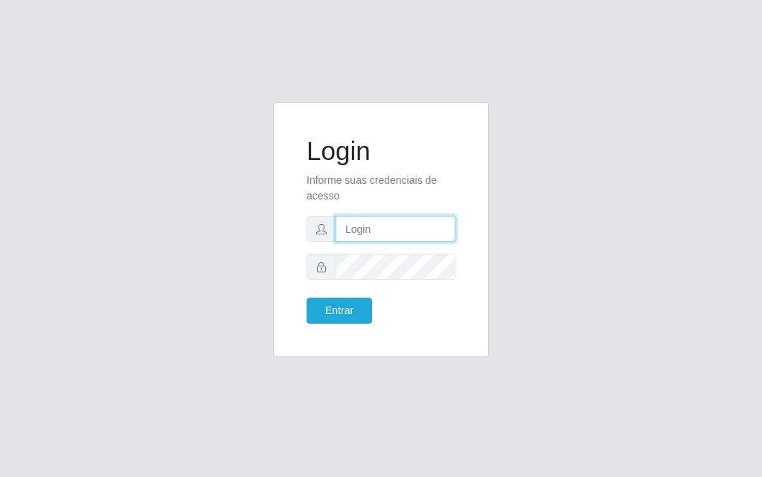
click at [395, 232] on input "text" at bounding box center [396, 229] width 120 height 26
type input "[PERSON_NAME]"
click at [443, 329] on div "Login Informe suas credenciais de acesso [PERSON_NAME] Entrar" at bounding box center [381, 230] width 179 height 218
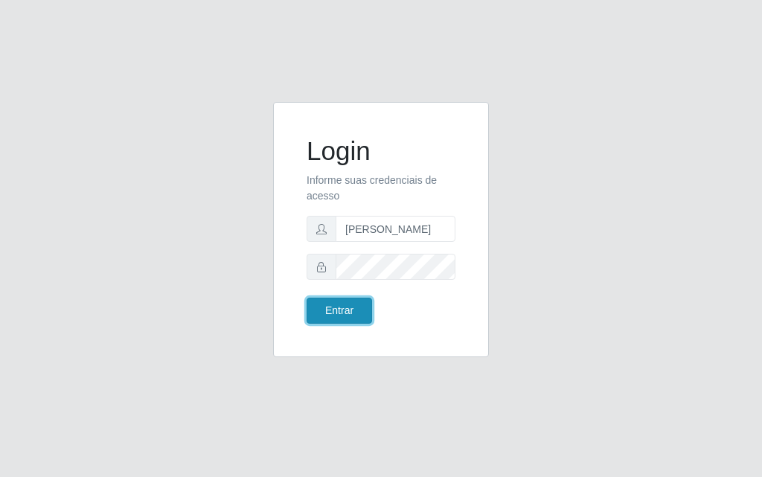
click at [346, 303] on button "Entrar" at bounding box center [340, 311] width 66 height 26
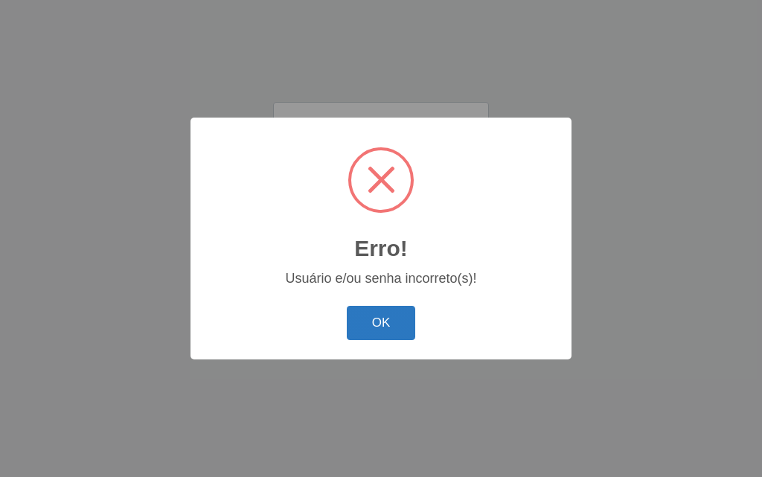
drag, startPoint x: 405, startPoint y: 328, endPoint x: 480, endPoint y: 203, distance: 146.6
click at [405, 328] on button "OK" at bounding box center [381, 323] width 69 height 35
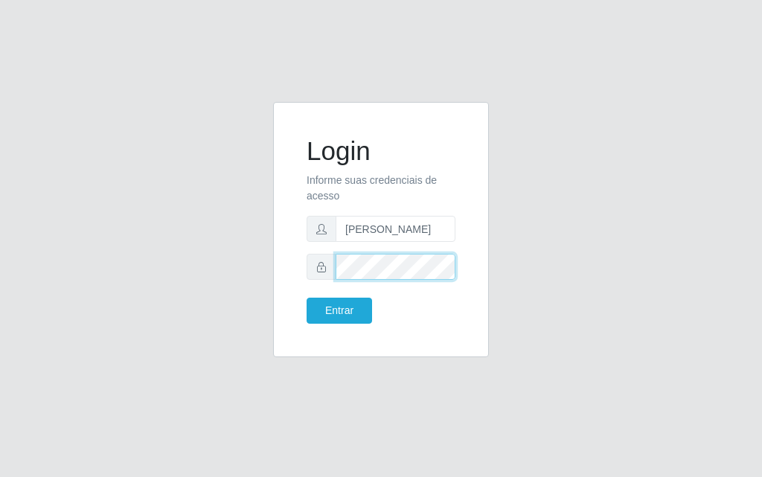
click at [315, 258] on div at bounding box center [381, 267] width 149 height 26
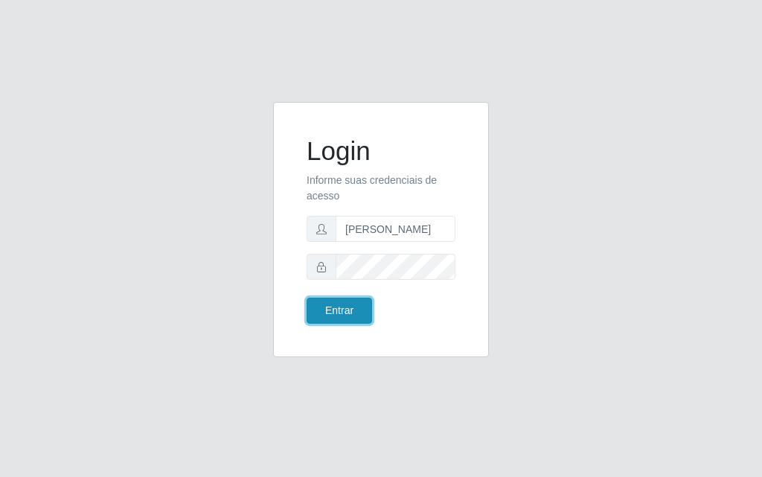
click at [352, 305] on button "Entrar" at bounding box center [340, 311] width 66 height 26
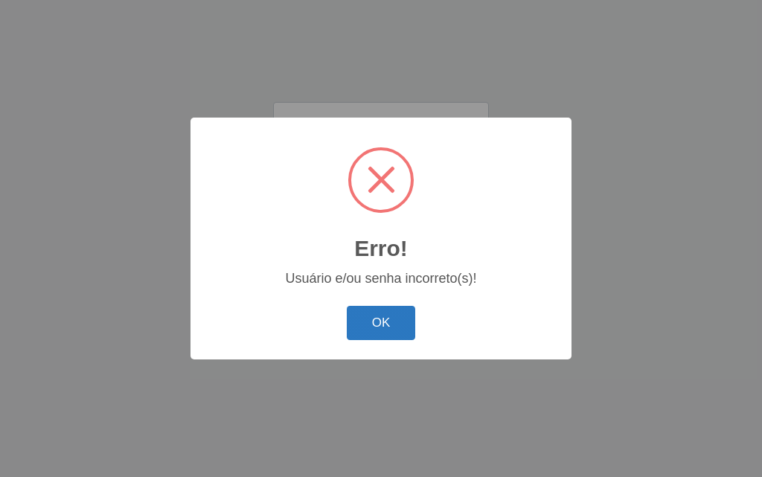
drag, startPoint x: 382, startPoint y: 330, endPoint x: 398, endPoint y: 288, distance: 44.8
click at [381, 328] on button "OK" at bounding box center [381, 323] width 69 height 35
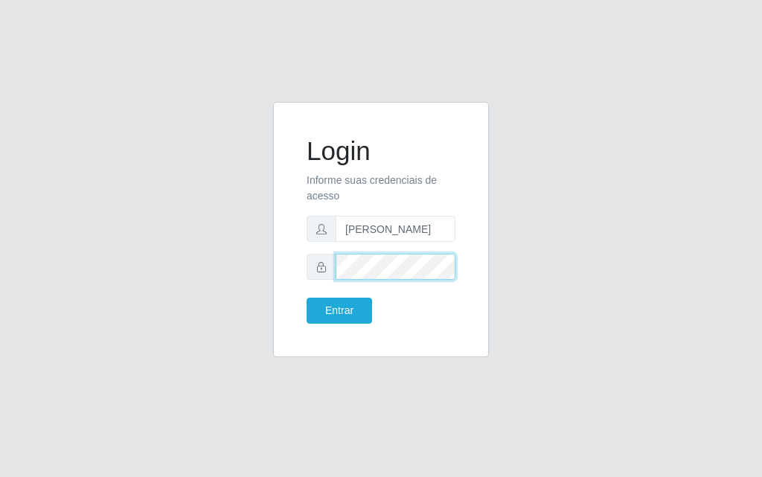
click at [326, 275] on div at bounding box center [381, 267] width 149 height 26
click at [326, 275] on span at bounding box center [322, 267] width 30 height 26
click at [332, 267] on div at bounding box center [381, 267] width 149 height 26
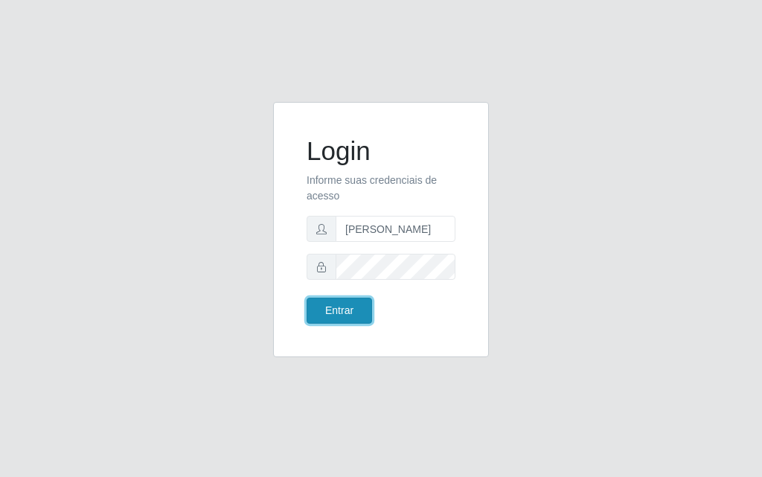
click at [341, 304] on button "Entrar" at bounding box center [340, 311] width 66 height 26
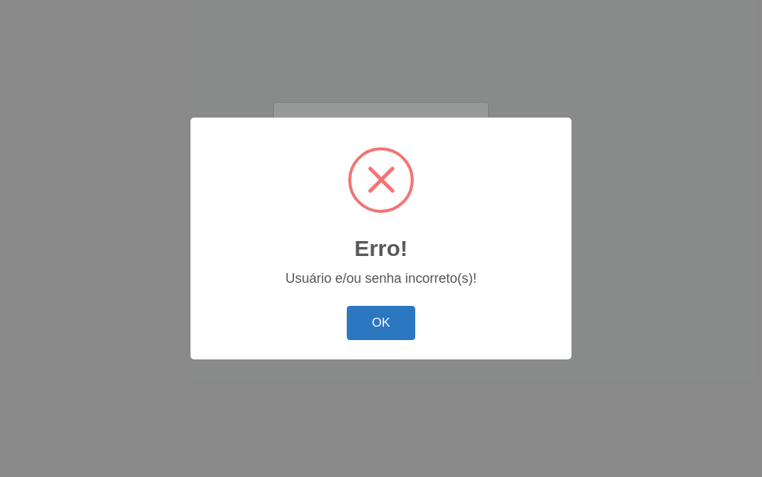
click at [377, 316] on button "OK" at bounding box center [381, 323] width 69 height 35
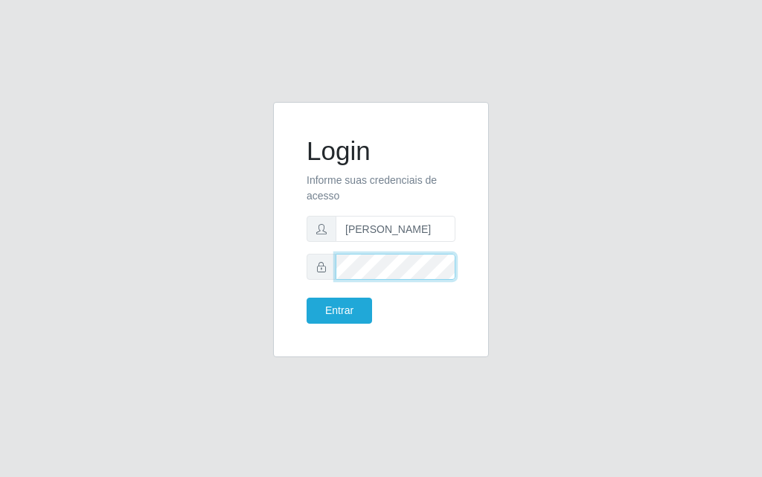
click at [334, 272] on div at bounding box center [381, 267] width 149 height 26
click at [325, 262] on icon at bounding box center [321, 267] width 10 height 10
click at [319, 265] on icon at bounding box center [321, 267] width 10 height 10
click at [322, 265] on icon at bounding box center [321, 267] width 10 height 10
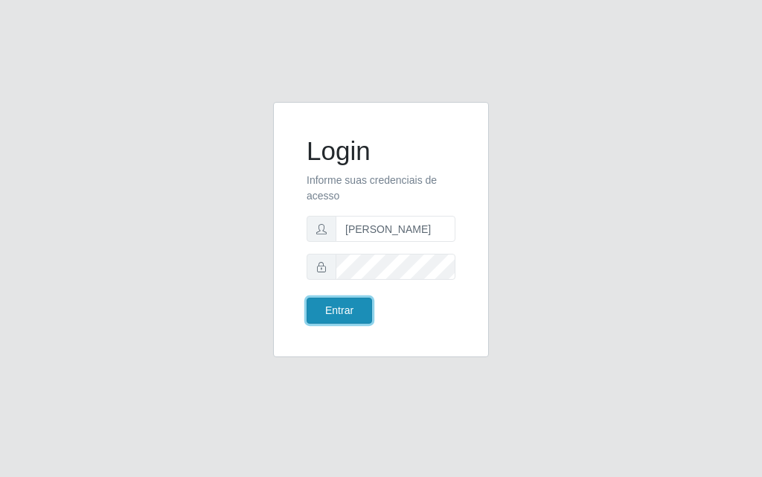
drag, startPoint x: 363, startPoint y: 323, endPoint x: 356, endPoint y: 317, distance: 9.0
click at [363, 324] on div "Login Informe suas credenciais de acesso [PERSON_NAME] Entrar" at bounding box center [381, 230] width 179 height 218
click at [354, 306] on button "Entrar" at bounding box center [340, 311] width 66 height 26
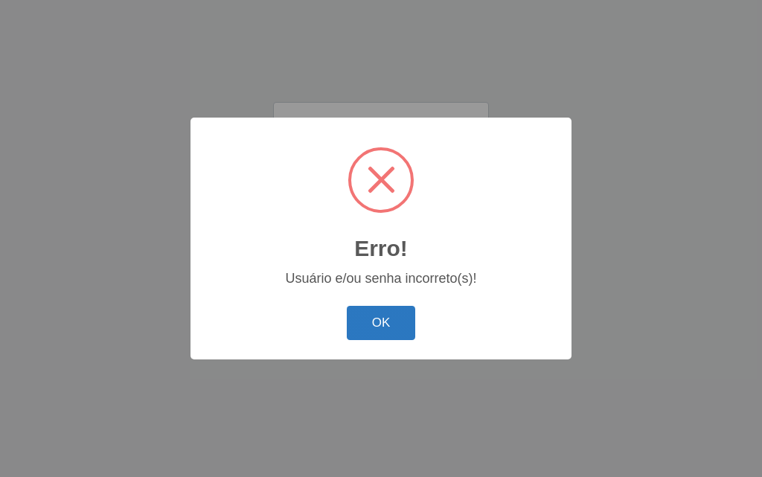
click at [403, 329] on button "OK" at bounding box center [381, 323] width 69 height 35
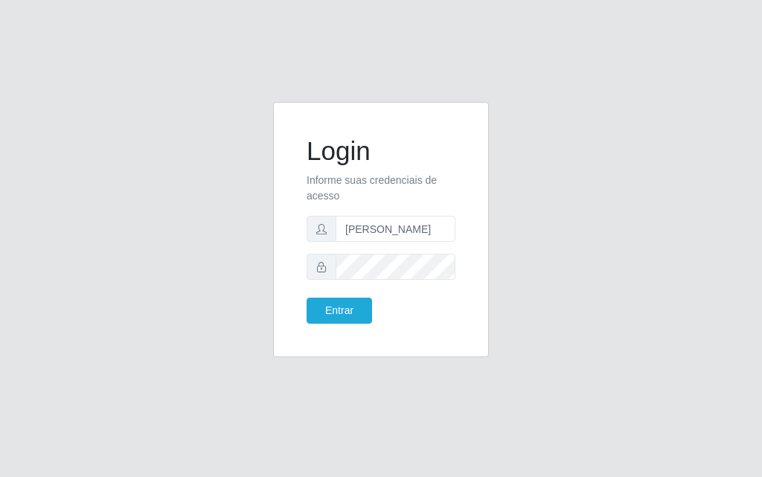
click at [459, 228] on div "Login Informe suas credenciais de acesso [PERSON_NAME] Entrar" at bounding box center [381, 230] width 179 height 218
click at [435, 228] on input "[PERSON_NAME]" at bounding box center [396, 229] width 120 height 26
click at [436, 230] on input "[PERSON_NAME]" at bounding box center [396, 229] width 120 height 26
click at [425, 220] on input "text" at bounding box center [396, 229] width 120 height 26
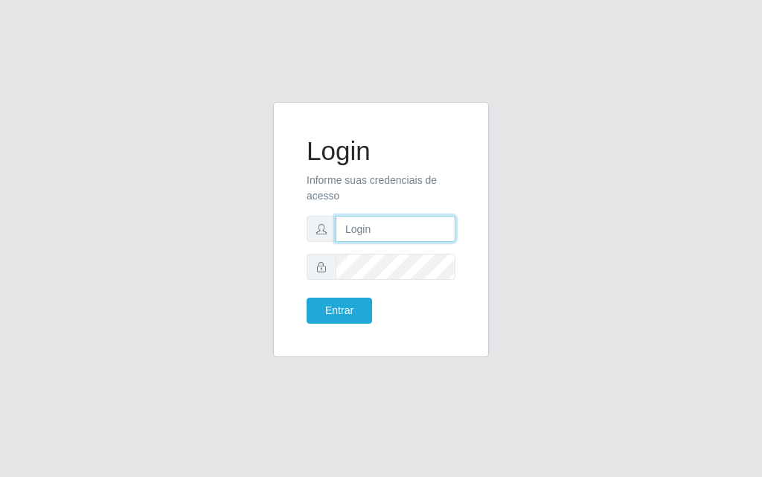
type input "[PERSON_NAME]"
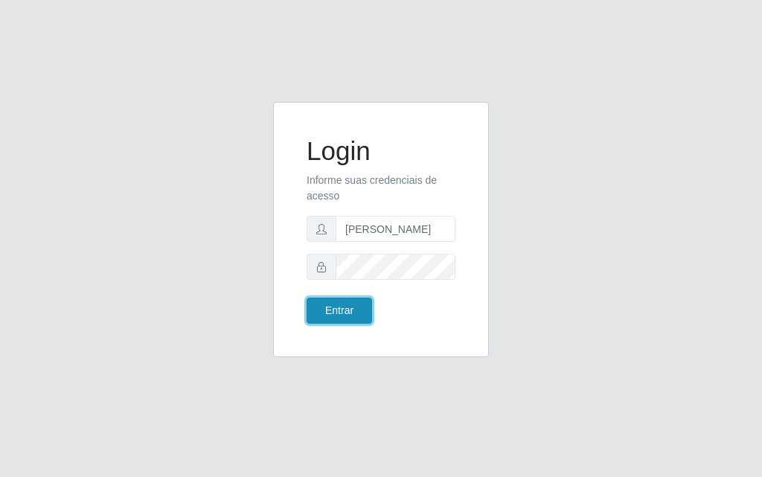
click at [357, 315] on button "Entrar" at bounding box center [340, 311] width 66 height 26
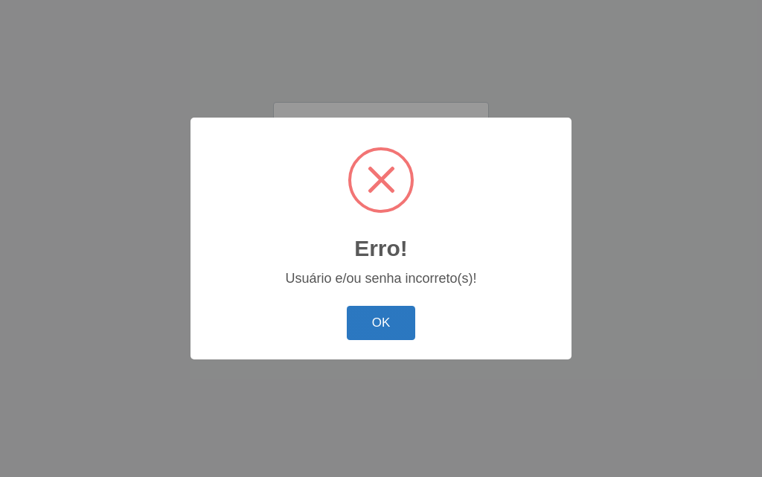
click at [357, 308] on button "OK" at bounding box center [381, 323] width 69 height 35
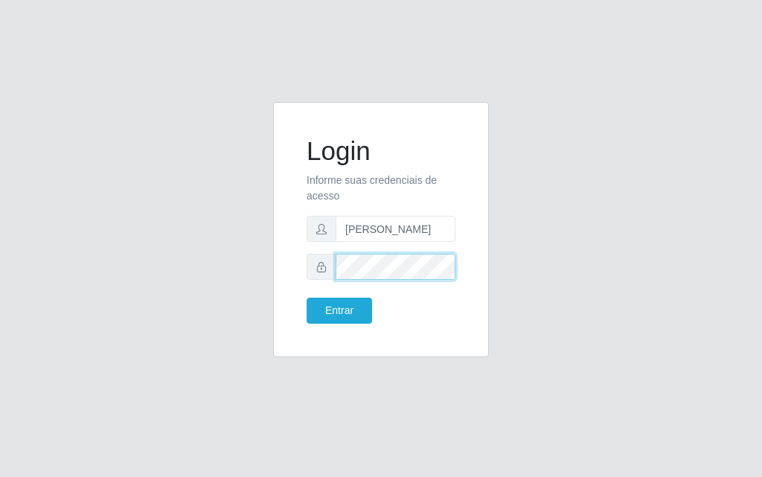
click at [232, 289] on div "Login Informe suas credenciais de acesso [PERSON_NAME] Entrar" at bounding box center [381, 238] width 715 height 273
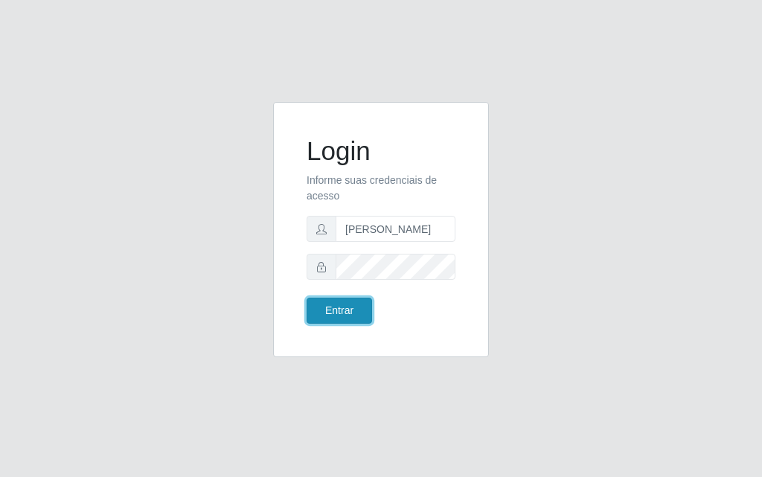
click at [352, 305] on button "Entrar" at bounding box center [340, 311] width 66 height 26
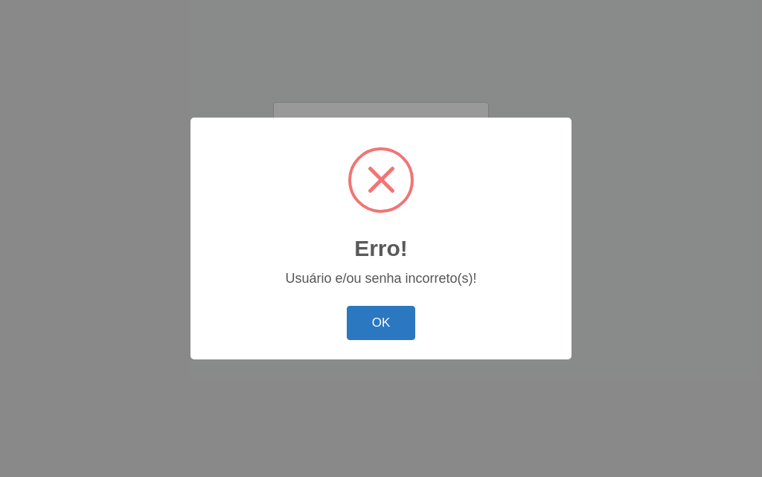
click at [369, 334] on button "OK" at bounding box center [381, 323] width 69 height 35
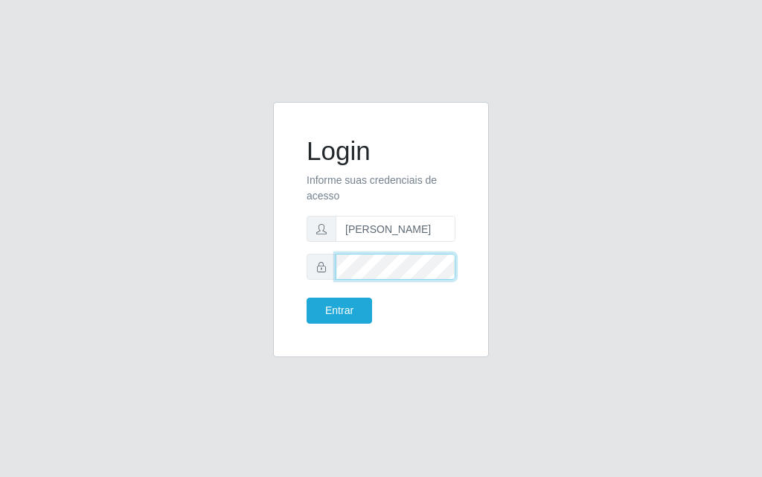
click at [297, 265] on div "Login Informe suas credenciais de acesso [PERSON_NAME] Entrar" at bounding box center [381, 230] width 179 height 218
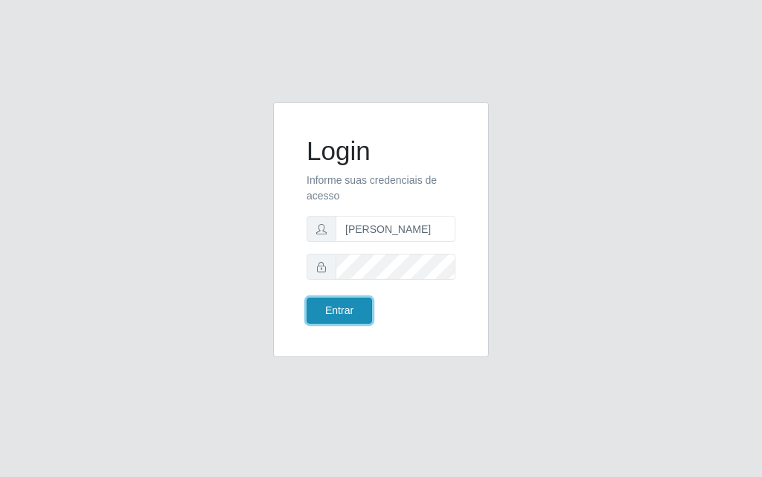
click at [357, 305] on button "Entrar" at bounding box center [340, 311] width 66 height 26
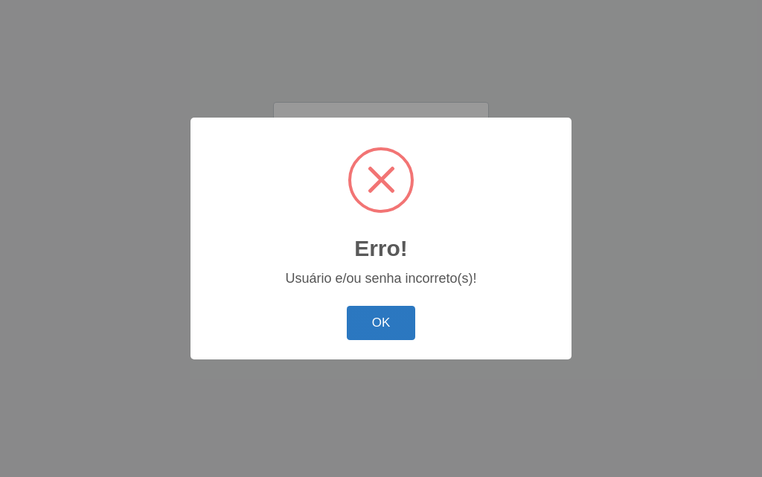
click at [372, 320] on button "OK" at bounding box center [381, 323] width 69 height 35
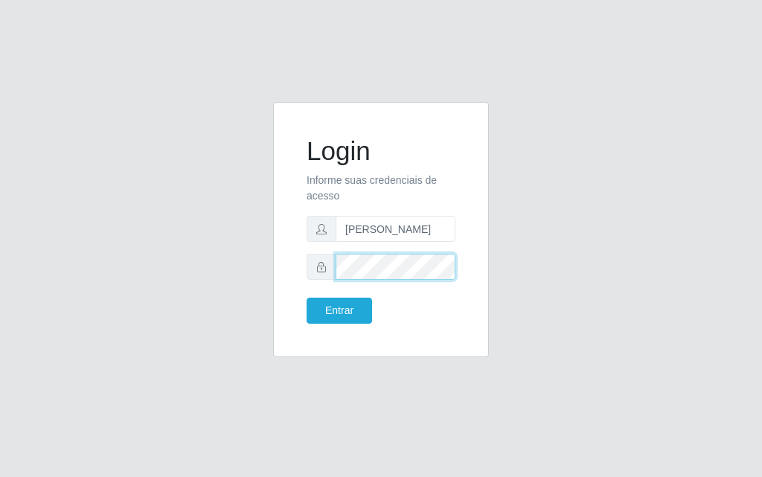
click at [279, 262] on div "Login Informe suas credenciais de acesso [PERSON_NAME] Entrar" at bounding box center [381, 229] width 216 height 255
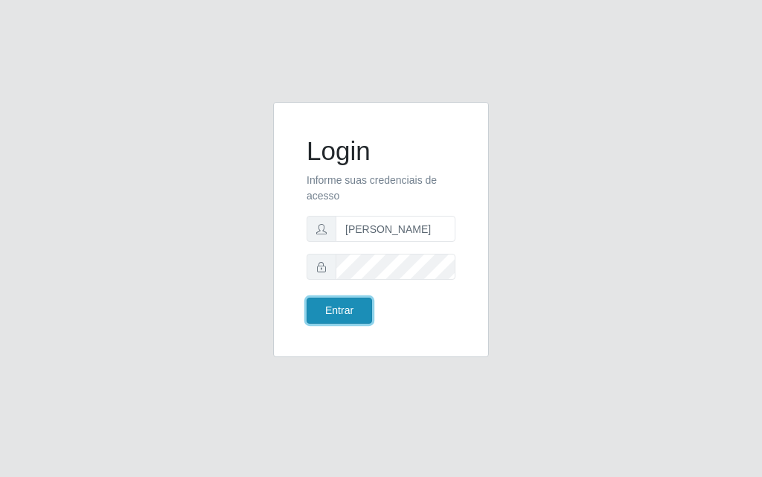
click at [358, 310] on button "Entrar" at bounding box center [340, 311] width 66 height 26
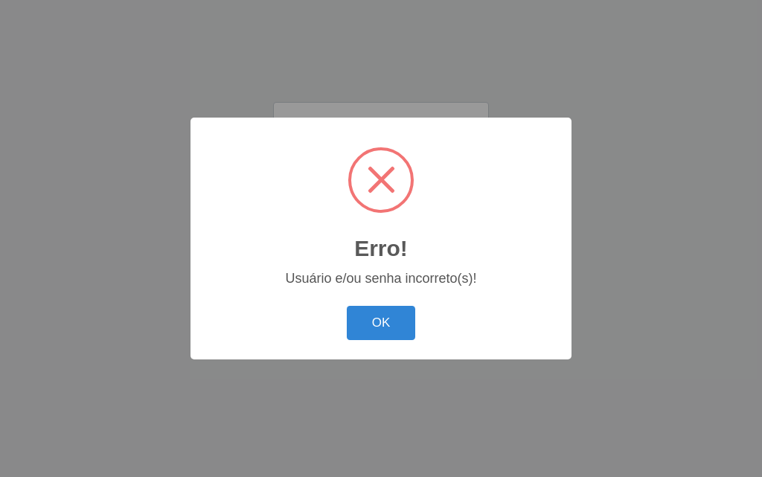
drag, startPoint x: 405, startPoint y: 324, endPoint x: 395, endPoint y: 329, distance: 11.0
click at [404, 324] on button "OK" at bounding box center [381, 323] width 69 height 35
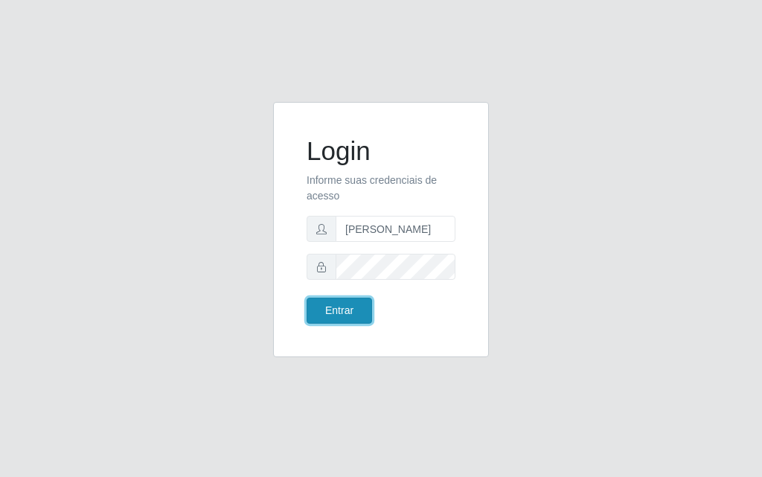
click at [360, 311] on button "Entrar" at bounding box center [340, 311] width 66 height 26
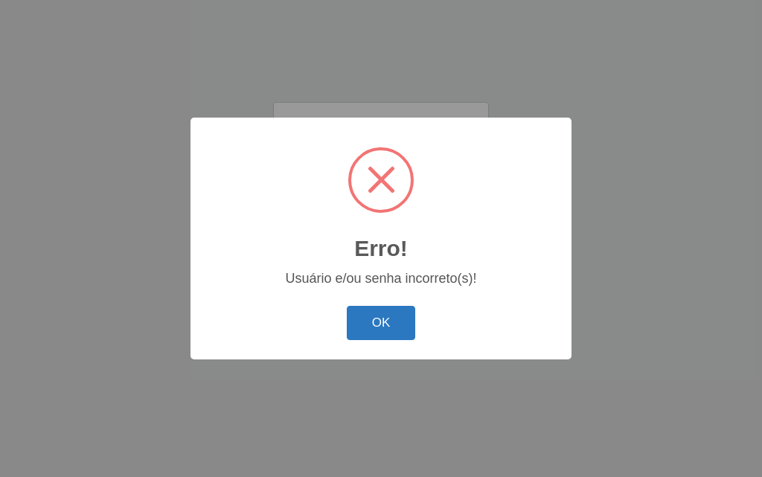
click at [381, 316] on button "OK" at bounding box center [381, 323] width 69 height 35
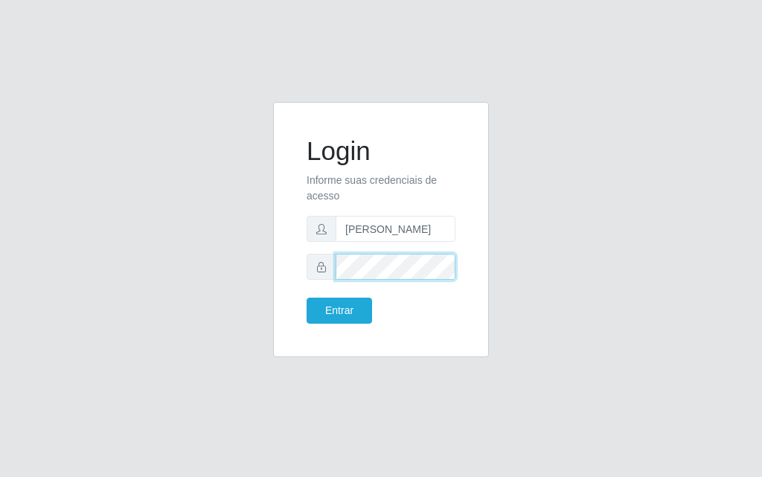
click at [249, 274] on div "Login Informe suas credenciais de acesso [PERSON_NAME] Entrar" at bounding box center [381, 238] width 715 height 273
click at [394, 280] on form "Login Informe suas credenciais de acesso [PERSON_NAME] Entrar" at bounding box center [381, 230] width 149 height 188
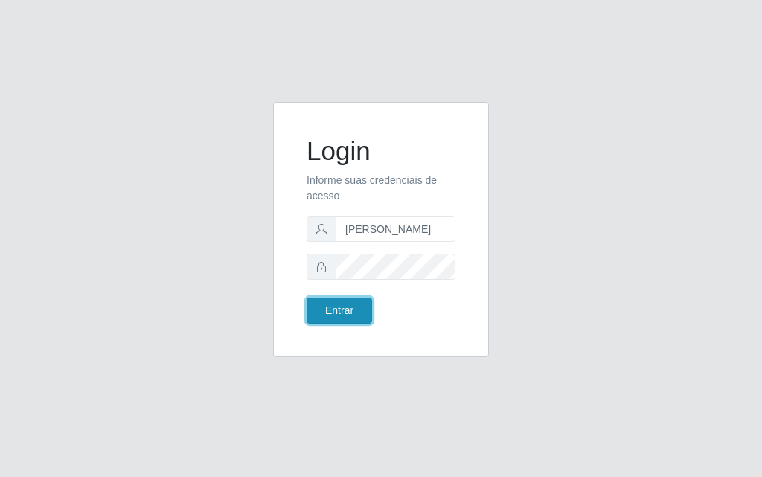
click at [347, 308] on button "Entrar" at bounding box center [340, 311] width 66 height 26
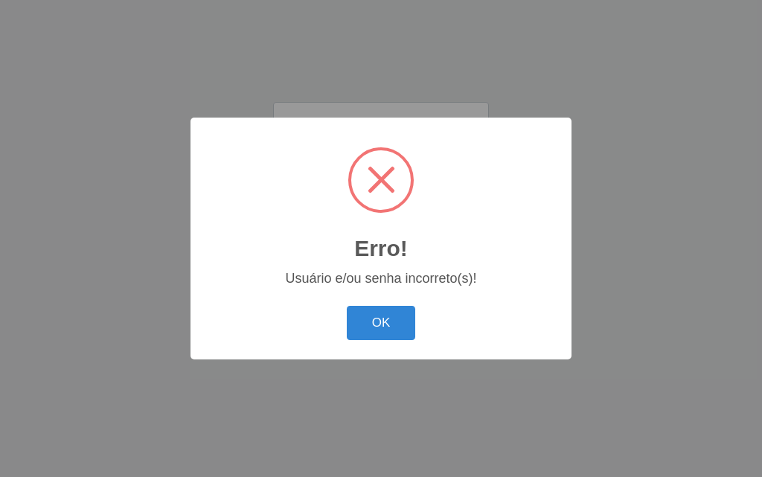
drag, startPoint x: 383, startPoint y: 320, endPoint x: 393, endPoint y: 320, distance: 10.4
click at [383, 320] on button "OK" at bounding box center [381, 323] width 69 height 35
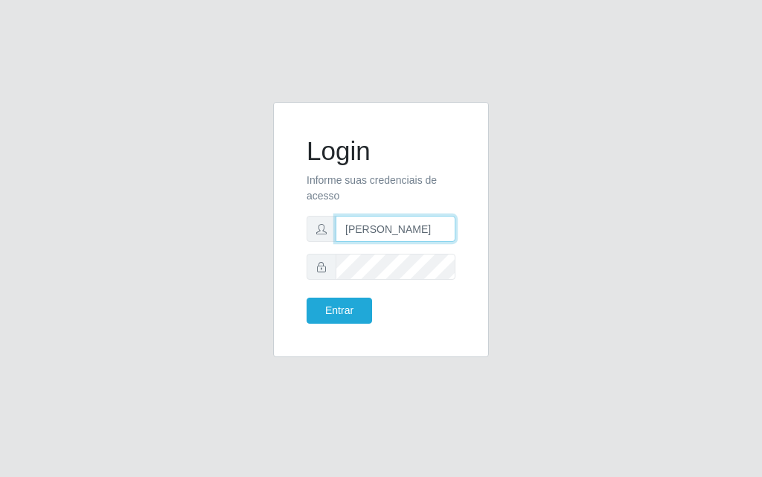
click at [420, 229] on input "[PERSON_NAME]" at bounding box center [396, 229] width 120 height 26
drag, startPoint x: 448, startPoint y: 231, endPoint x: 329, endPoint y: 223, distance: 118.7
click at [329, 223] on div "[PERSON_NAME]" at bounding box center [381, 229] width 149 height 26
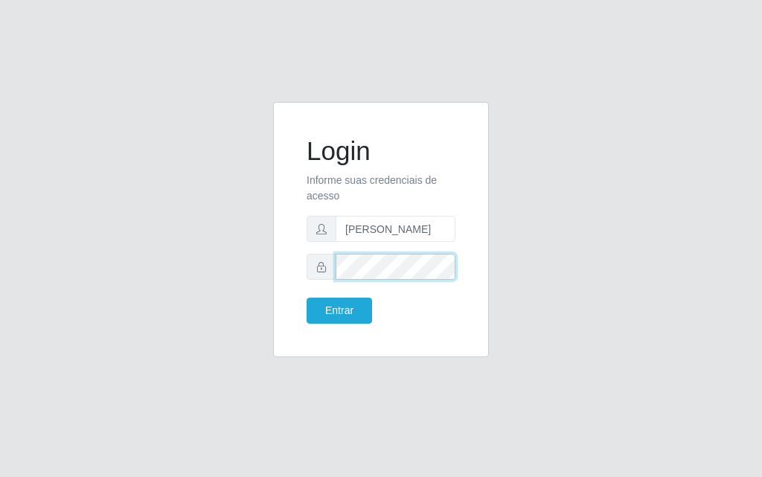
click at [325, 253] on form "Login Informe suas credenciais de acesso [PERSON_NAME] Entrar" at bounding box center [381, 230] width 149 height 188
